Goal: Task Accomplishment & Management: Complete application form

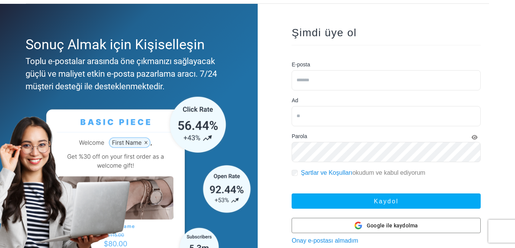
click at [319, 75] on input "email" at bounding box center [386, 80] width 189 height 20
click at [282, 87] on div "Şimdi üye ol E-posta Ad Parola Şartlar ve Koşulları okudum ve kabul ediyorum Ka…" at bounding box center [385, 140] width 213 height 251
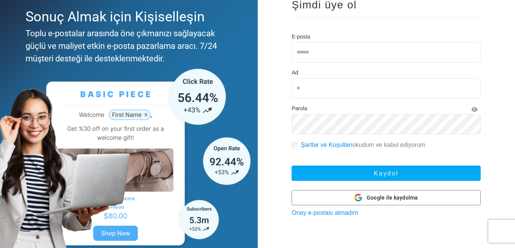
scroll to position [76, 0]
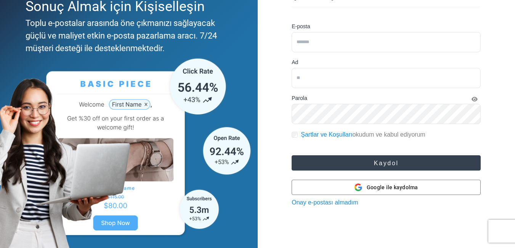
click at [315, 159] on button "Kaydol" at bounding box center [386, 162] width 189 height 15
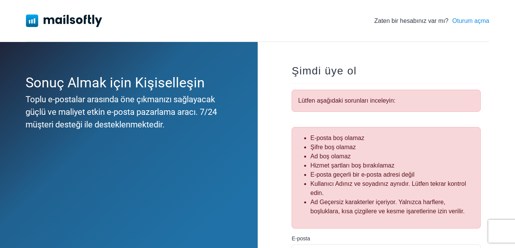
drag, startPoint x: 0, startPoint y: 0, endPoint x: 290, endPoint y: 154, distance: 328.3
click at [290, 154] on div "Şimdi üye ol Lütfen aşağıdaki sorunları inceleyin: E-posta boş olamaz Şifre boş…" at bounding box center [385, 242] width 213 height 378
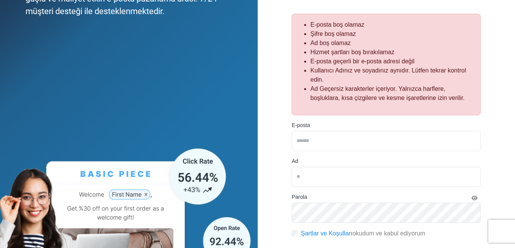
scroll to position [114, 0]
